Goal: Task Accomplishment & Management: Use online tool/utility

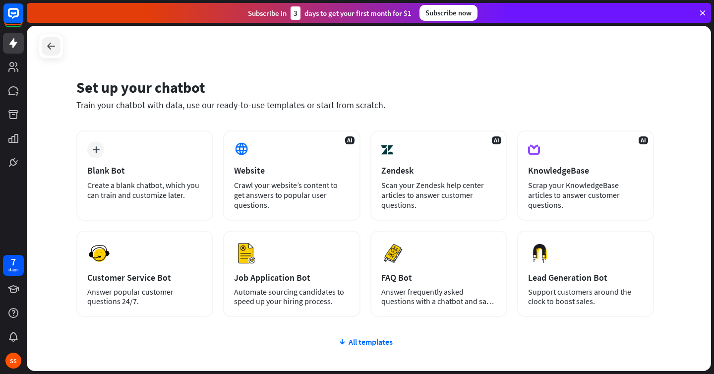
click at [45, 47] on icon at bounding box center [51, 46] width 12 height 12
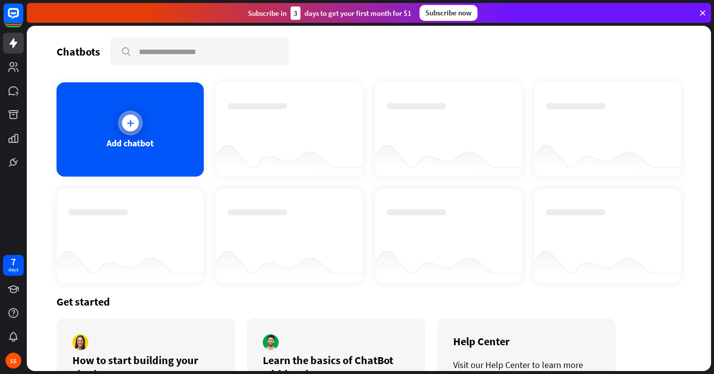
click at [93, 153] on div "Add chatbot" at bounding box center [130, 129] width 147 height 94
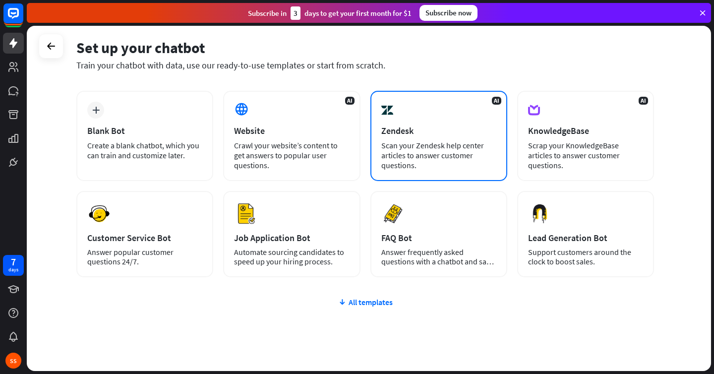
scroll to position [49, 0]
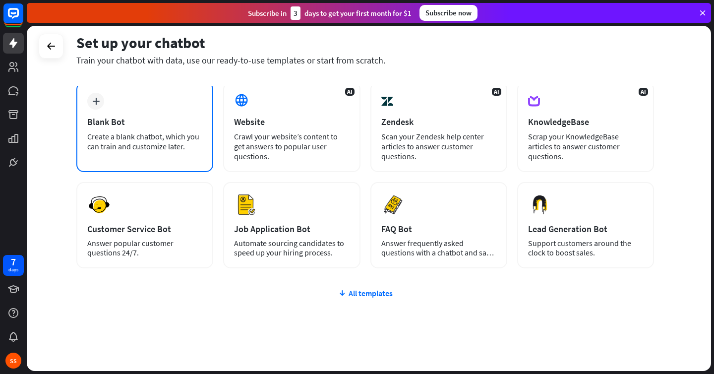
click at [100, 133] on div "Create a blank chatbot, which you can train and customize later." at bounding box center [144, 141] width 115 height 20
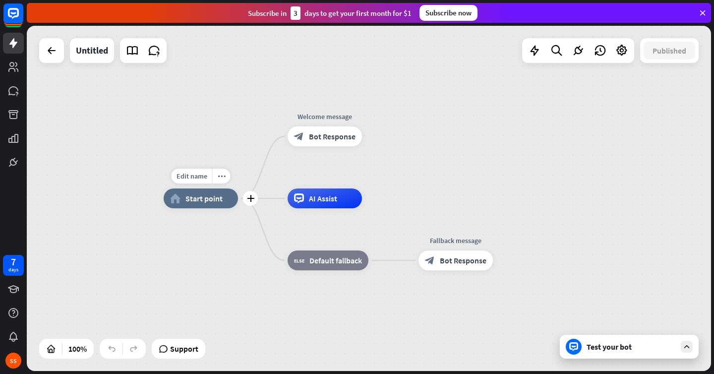
click at [207, 199] on span "Start point" at bounding box center [203, 198] width 37 height 10
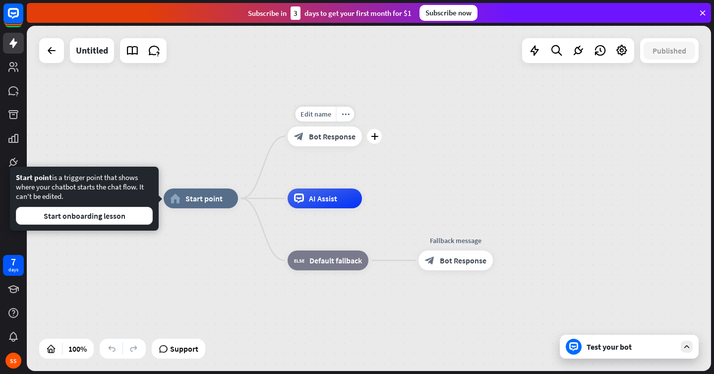
click at [331, 139] on span "Bot Response" at bounding box center [332, 136] width 47 height 10
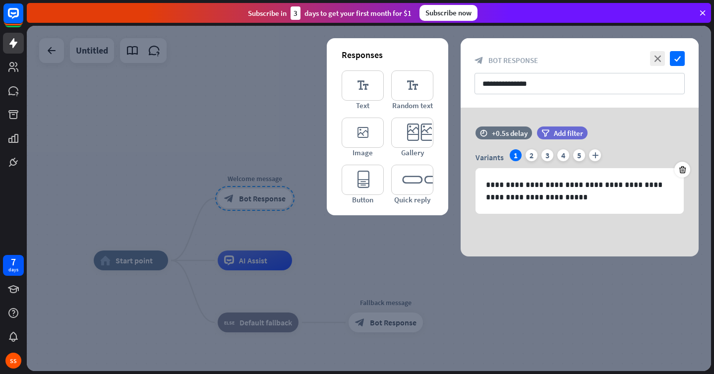
click at [700, 11] on icon at bounding box center [702, 12] width 9 height 9
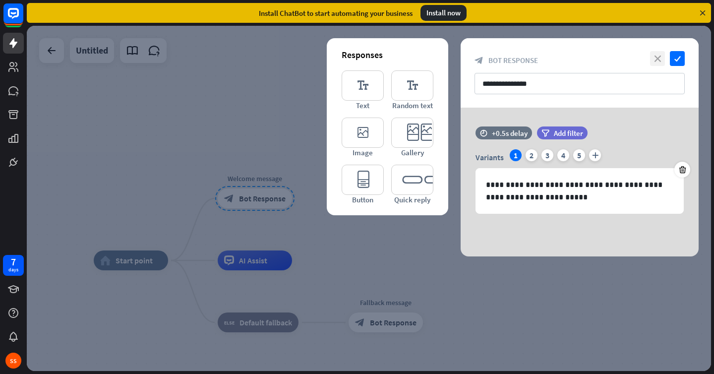
click at [659, 54] on icon "close" at bounding box center [657, 58] width 15 height 15
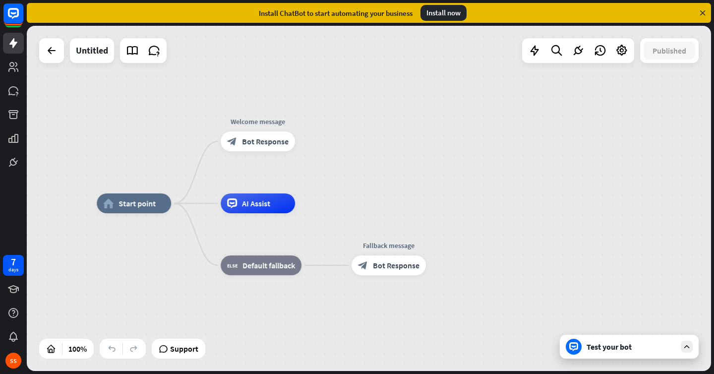
drag, startPoint x: 492, startPoint y: 252, endPoint x: 490, endPoint y: 213, distance: 39.2
click at [490, 213] on div "home_2 Start point Welcome message block_bot_response Bot Response AI Assist bl…" at bounding box center [439, 375] width 684 height 345
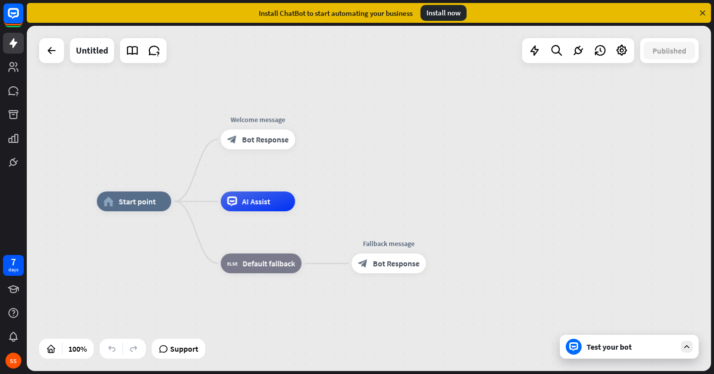
click at [638, 356] on div "Test your bot" at bounding box center [629, 347] width 139 height 24
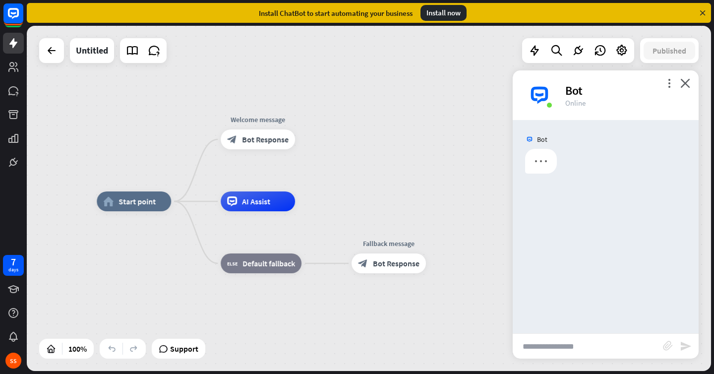
click at [554, 354] on input "text" at bounding box center [588, 346] width 150 height 25
type input "**"
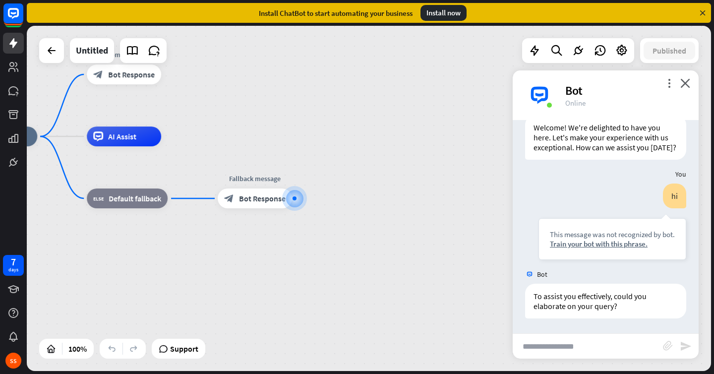
scroll to position [44, 0]
click at [617, 264] on div "hi This message was not recognized by bot. Train your bot with this phrase. [DA…" at bounding box center [606, 223] width 186 height 81
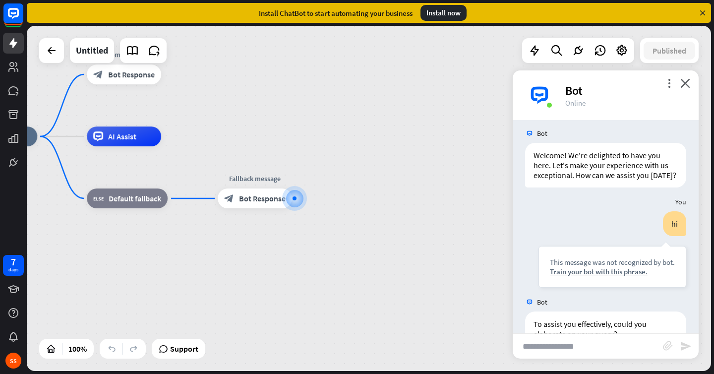
scroll to position [0, 0]
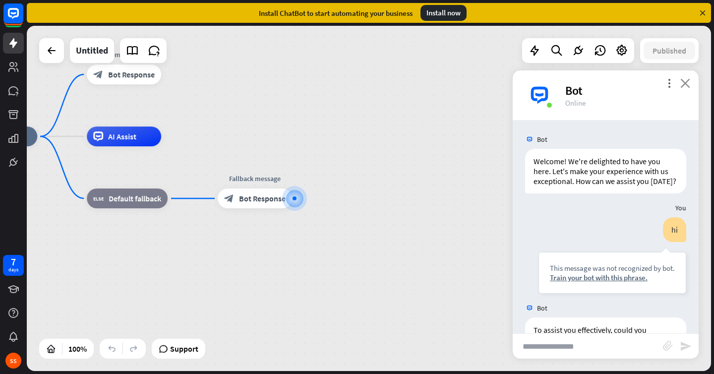
click at [685, 85] on icon "close" at bounding box center [685, 82] width 10 height 9
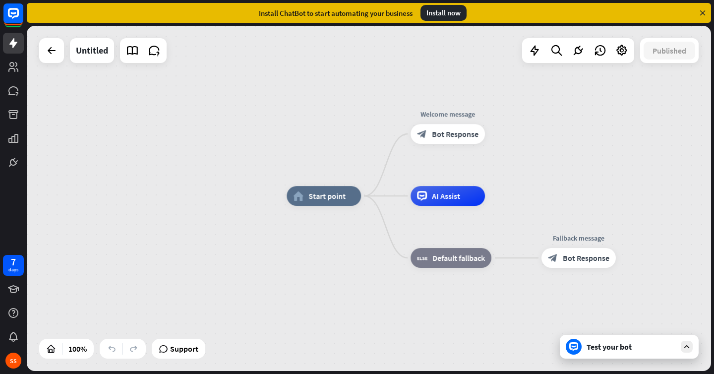
drag, startPoint x: 233, startPoint y: 269, endPoint x: 557, endPoint y: 327, distance: 328.8
click at [557, 328] on div "home_2 Start point Welcome message block_bot_response Bot Response AI Assist bl…" at bounding box center [628, 368] width 684 height 345
click at [323, 203] on div "home_2 Start point" at bounding box center [323, 195] width 74 height 20
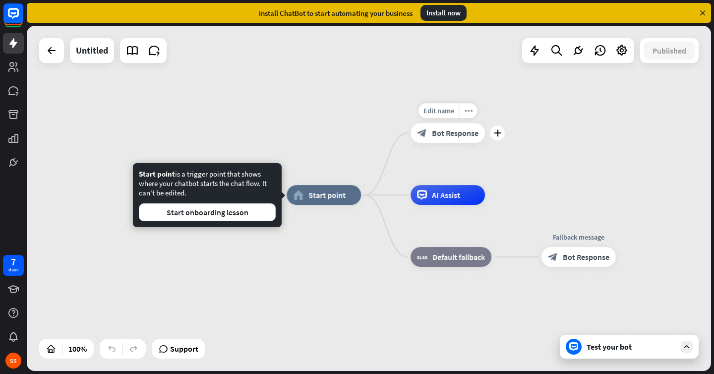
click at [464, 129] on span "Bot Response" at bounding box center [455, 133] width 47 height 10
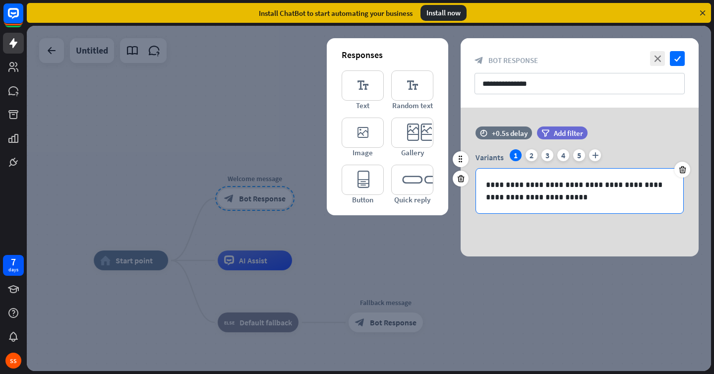
click at [534, 184] on p "**********" at bounding box center [579, 190] width 187 height 25
click at [679, 53] on icon "check" at bounding box center [677, 58] width 15 height 15
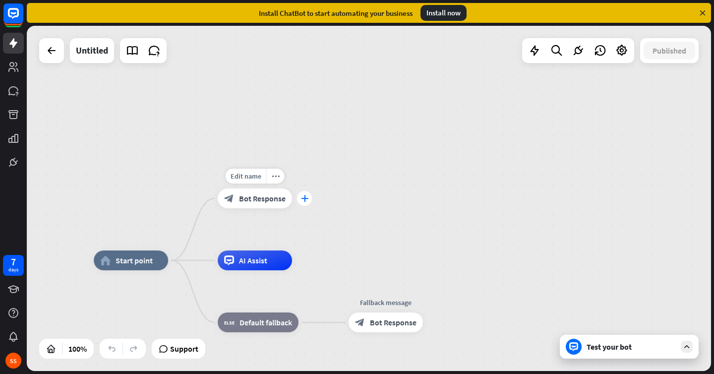
click at [301, 204] on div "plus" at bounding box center [304, 198] width 15 height 15
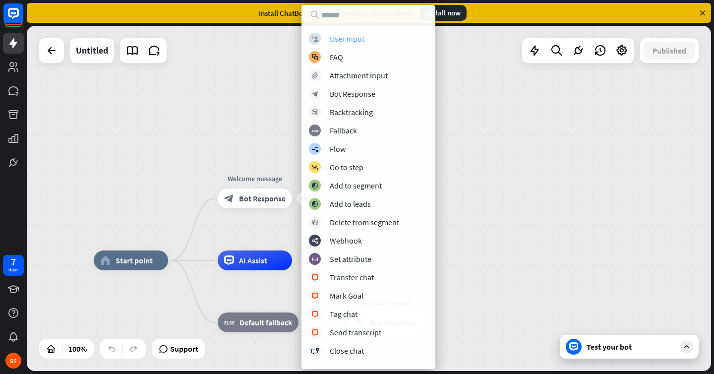
click at [337, 40] on div "User Input" at bounding box center [347, 39] width 35 height 10
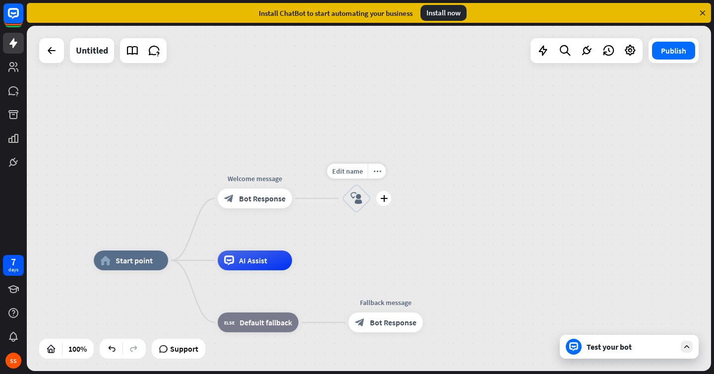
click at [362, 207] on div "block_user_input" at bounding box center [357, 198] width 30 height 30
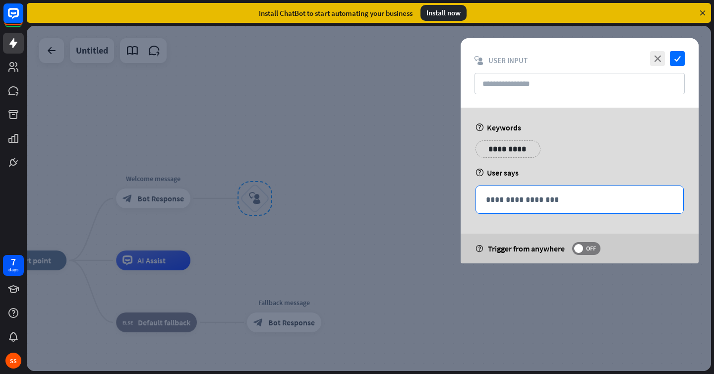
click at [523, 206] on div "**********" at bounding box center [579, 199] width 207 height 27
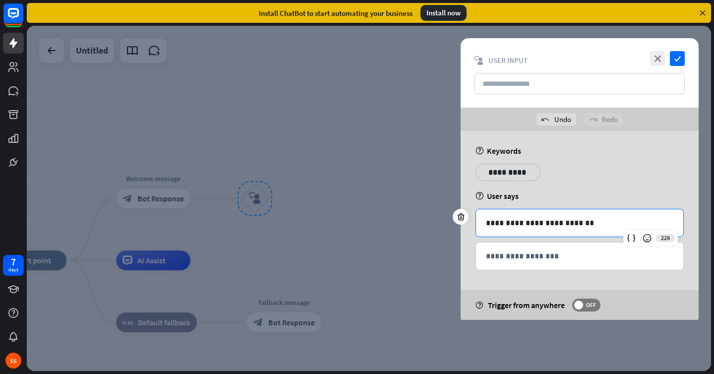
click at [591, 231] on div "**********" at bounding box center [579, 222] width 207 height 27
click at [505, 180] on div "**********" at bounding box center [507, 172] width 65 height 17
click at [509, 175] on p "**********" at bounding box center [503, 172] width 40 height 12
click at [661, 58] on icon "close" at bounding box center [657, 58] width 15 height 15
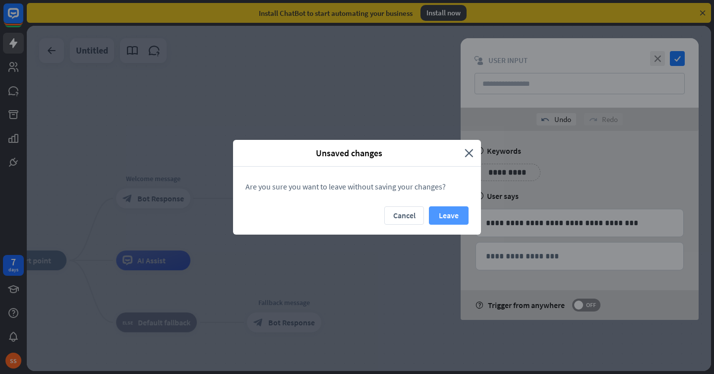
click at [435, 218] on button "Leave" at bounding box center [449, 215] width 40 height 18
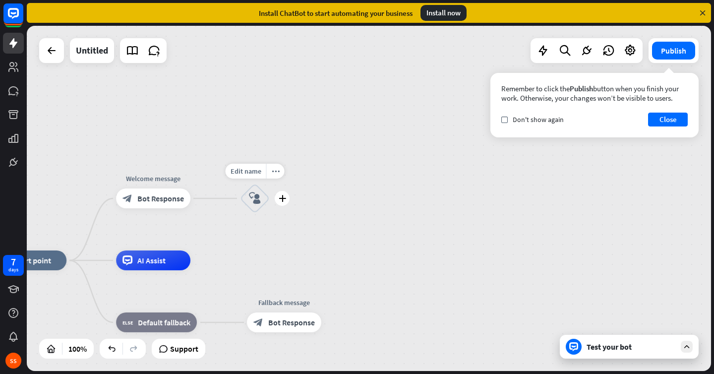
click at [255, 213] on div "Edit name more_horiz plus block_user_input" at bounding box center [255, 198] width 30 height 30
click at [260, 197] on icon "block_user_input" at bounding box center [255, 198] width 12 height 12
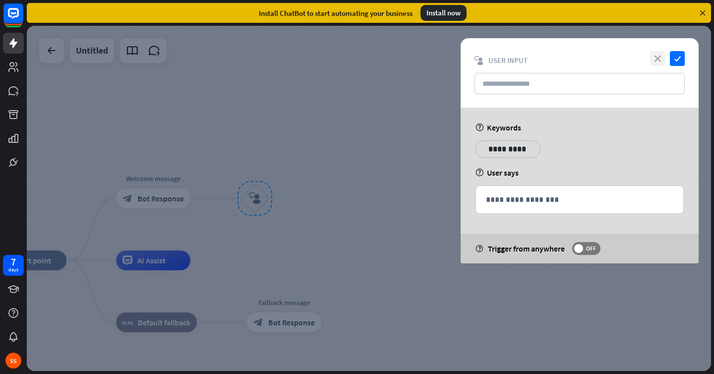
click at [661, 59] on icon "close" at bounding box center [657, 58] width 15 height 15
